Goal: Leave review/rating

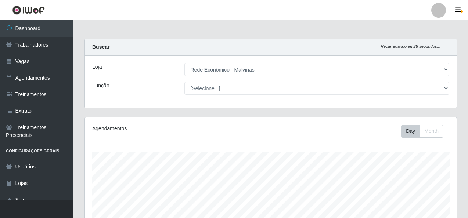
select select "194"
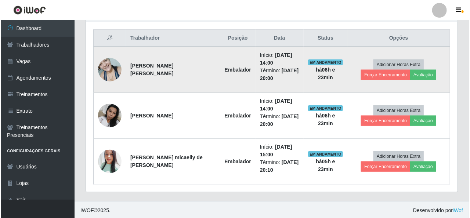
scroll to position [152, 372]
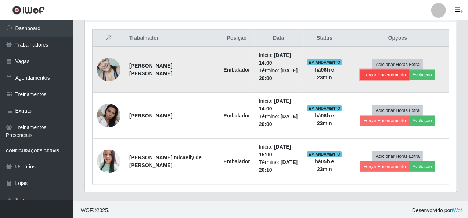
click at [409, 70] on button "Forçar Encerramento" at bounding box center [384, 75] width 49 height 10
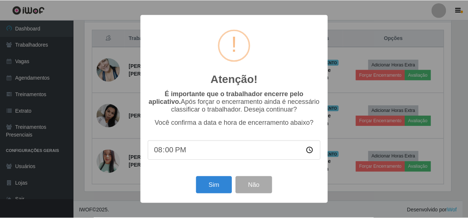
scroll to position [152, 369]
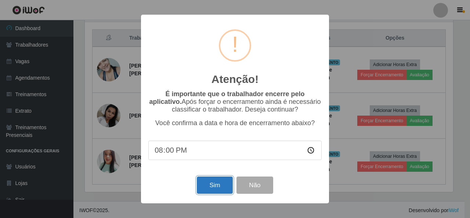
drag, startPoint x: 216, startPoint y: 189, endPoint x: 211, endPoint y: 188, distance: 4.8
click at [214, 189] on button "Sim" at bounding box center [215, 185] width 36 height 17
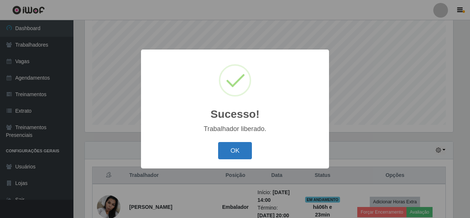
click at [236, 150] on button "OK" at bounding box center [235, 150] width 34 height 17
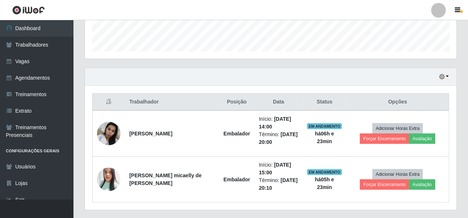
scroll to position [229, 0]
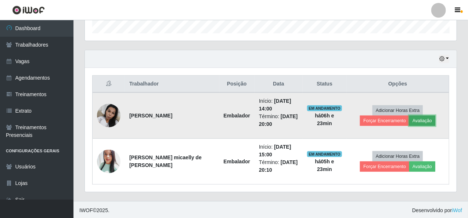
click at [409, 116] on button "Avaliação" at bounding box center [422, 121] width 26 height 10
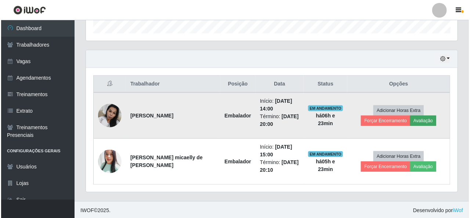
scroll to position [152, 369]
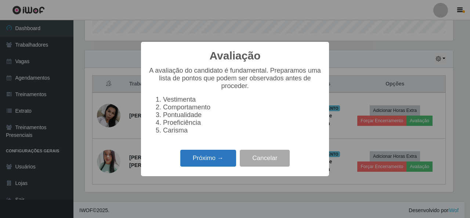
click at [228, 157] on button "Próximo →" at bounding box center [208, 158] width 56 height 17
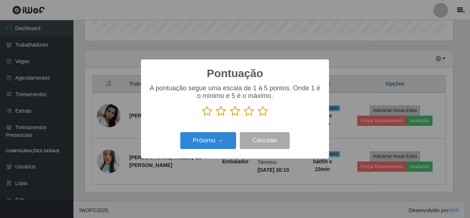
scroll to position [366987, 366770]
click at [263, 112] on icon at bounding box center [263, 111] width 10 height 11
click at [258, 117] on input "radio" at bounding box center [258, 117] width 0 height 0
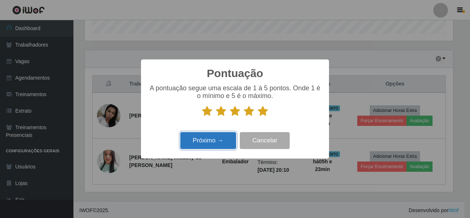
click at [217, 142] on button "Próximo →" at bounding box center [208, 140] width 56 height 17
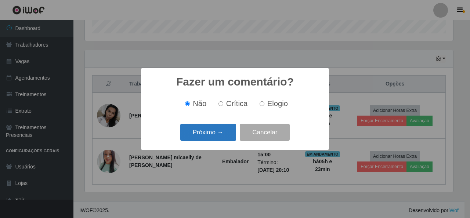
click at [228, 130] on button "Próximo →" at bounding box center [208, 132] width 56 height 17
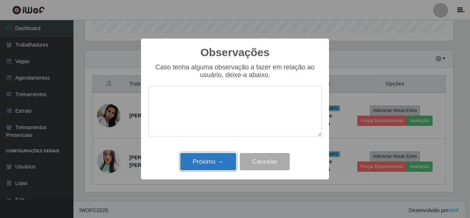
click at [208, 162] on button "Próximo →" at bounding box center [208, 161] width 56 height 17
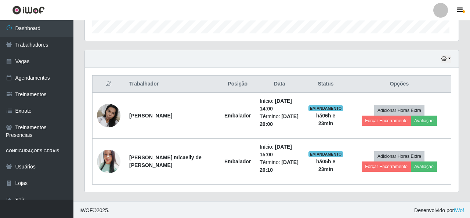
scroll to position [152, 372]
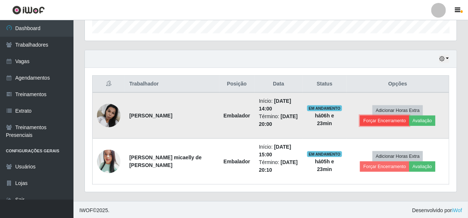
click at [409, 116] on button "Forçar Encerramento" at bounding box center [384, 121] width 49 height 10
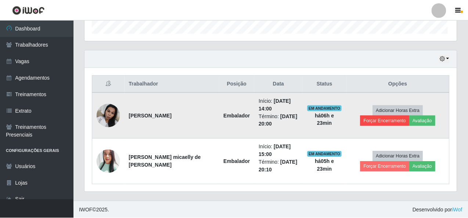
scroll to position [152, 369]
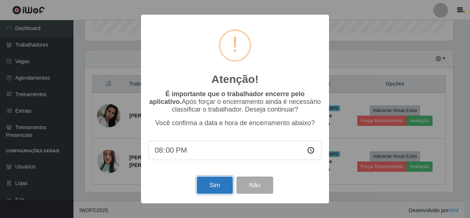
click at [212, 185] on button "Sim" at bounding box center [215, 185] width 36 height 17
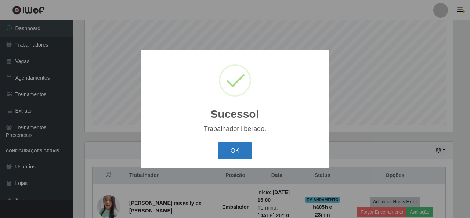
click at [240, 153] on button "OK" at bounding box center [235, 150] width 34 height 17
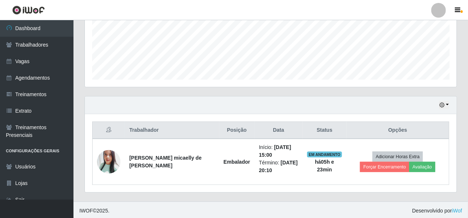
scroll to position [184, 0]
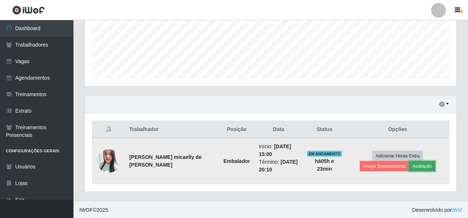
click at [409, 165] on button "Avaliação" at bounding box center [422, 166] width 26 height 10
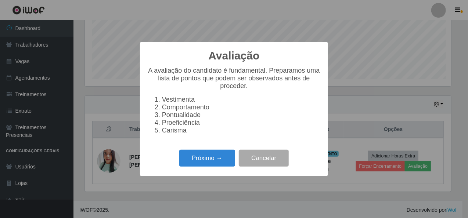
scroll to position [0, 0]
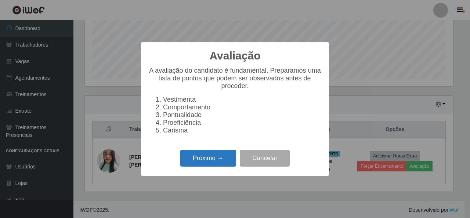
click at [209, 157] on button "Próximo →" at bounding box center [208, 158] width 56 height 17
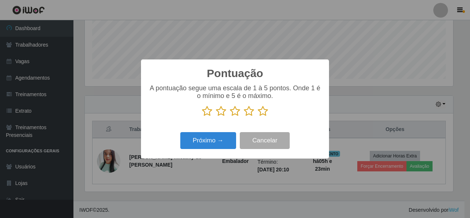
click at [267, 111] on icon at bounding box center [263, 111] width 10 height 11
click at [258, 117] on input "radio" at bounding box center [258, 117] width 0 height 0
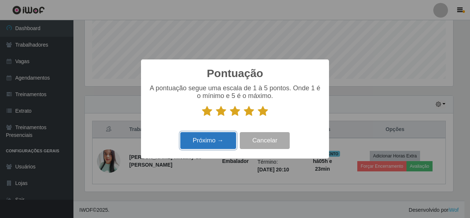
click at [232, 135] on button "Próximo →" at bounding box center [208, 140] width 56 height 17
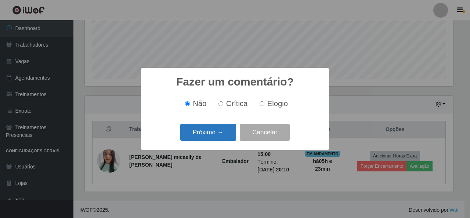
click at [231, 135] on button "Próximo →" at bounding box center [208, 132] width 56 height 17
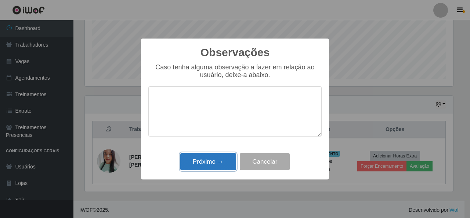
click at [213, 166] on button "Próximo →" at bounding box center [208, 161] width 56 height 17
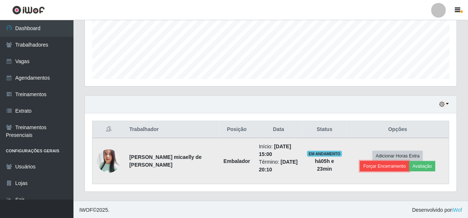
click at [409, 161] on button "Forçar Encerramento" at bounding box center [384, 166] width 49 height 10
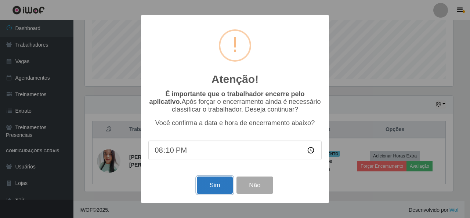
click at [222, 183] on button "Sim" at bounding box center [215, 185] width 36 height 17
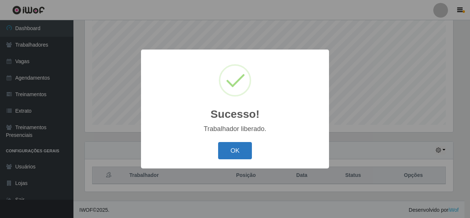
click at [247, 152] on button "OK" at bounding box center [235, 150] width 34 height 17
